Goal: Task Accomplishment & Management: Manage account settings

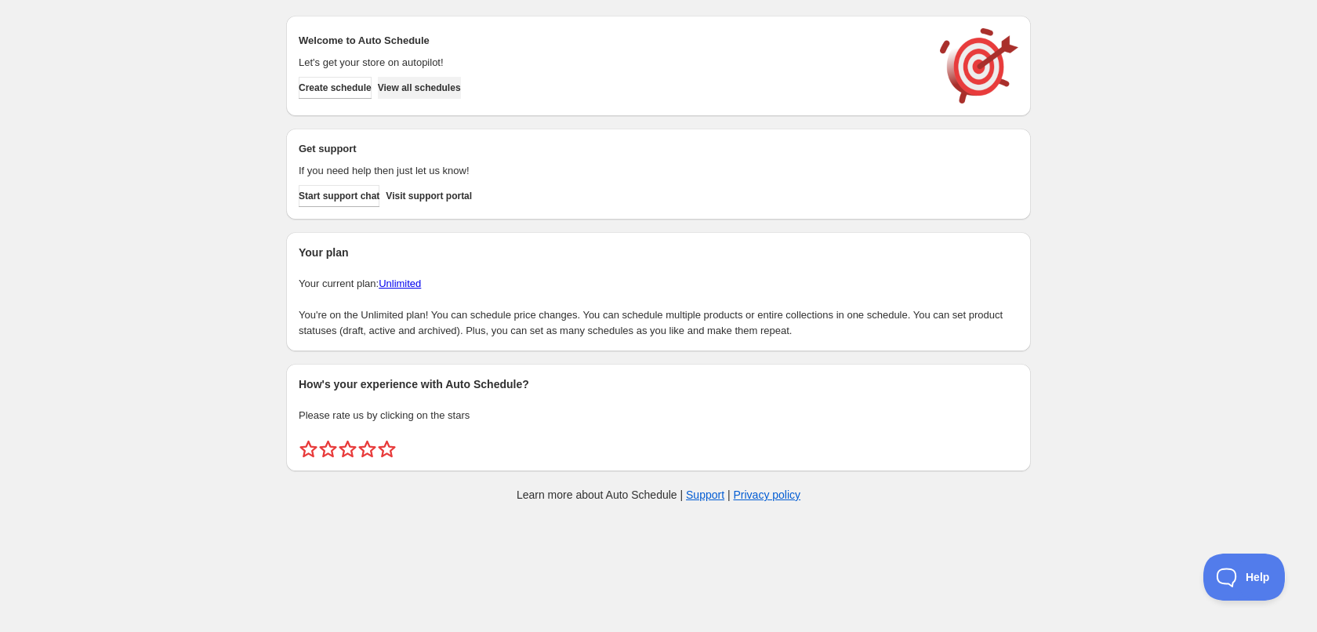
click at [461, 94] on button "View all schedules" at bounding box center [419, 88] width 83 height 22
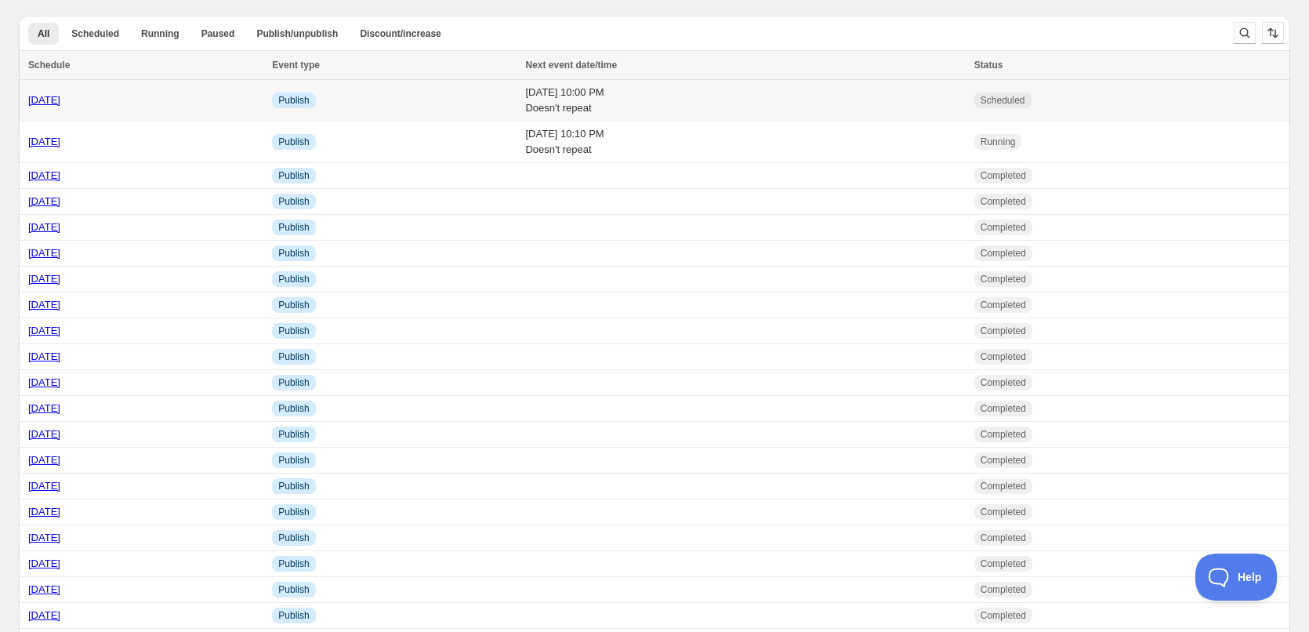
click at [744, 100] on td "[DATE] 10:00 PM Doesn't repeat" at bounding box center [744, 101] width 448 height 42
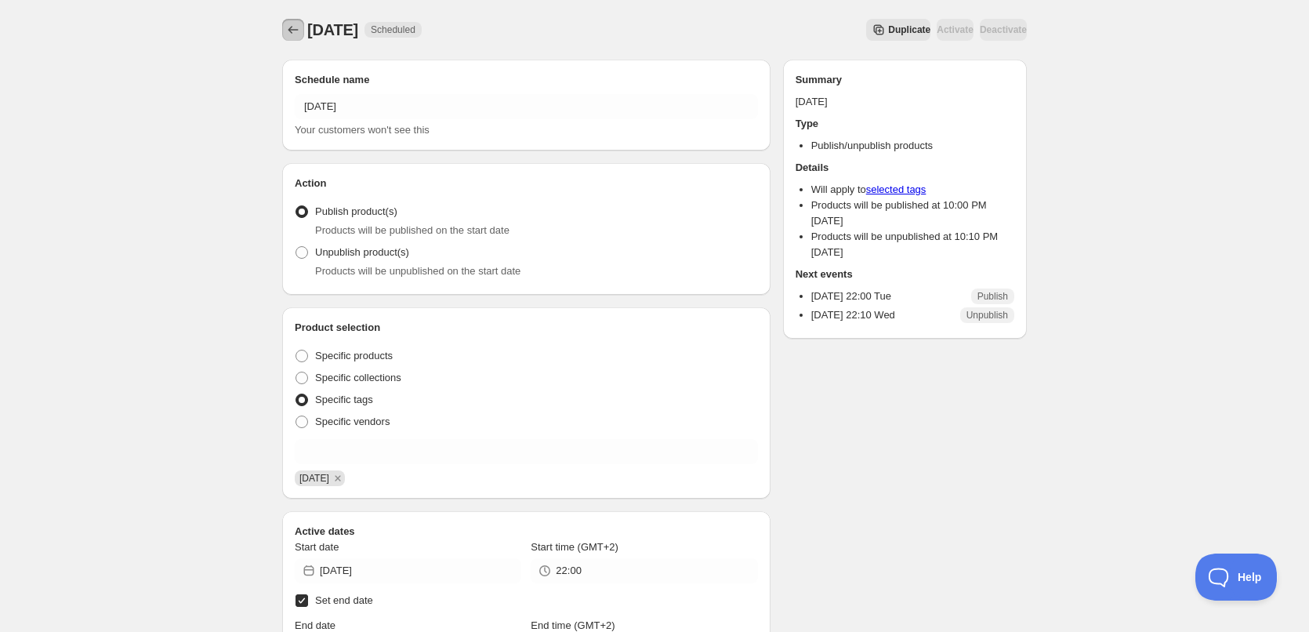
click at [295, 27] on icon "Schedules" at bounding box center [293, 30] width 16 height 16
